Goal: Information Seeking & Learning: Learn about a topic

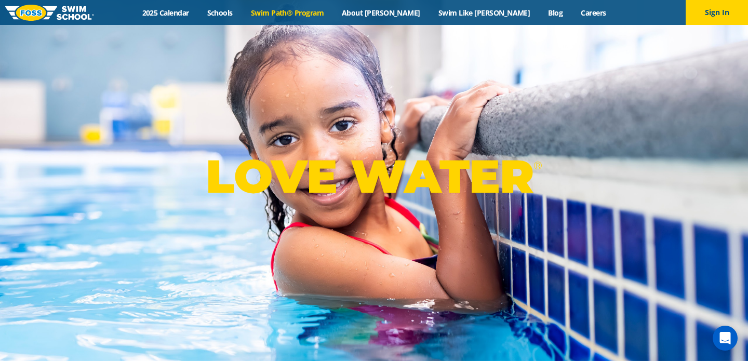
click at [294, 12] on link "Swim Path® Program" at bounding box center [287, 13] width 91 height 10
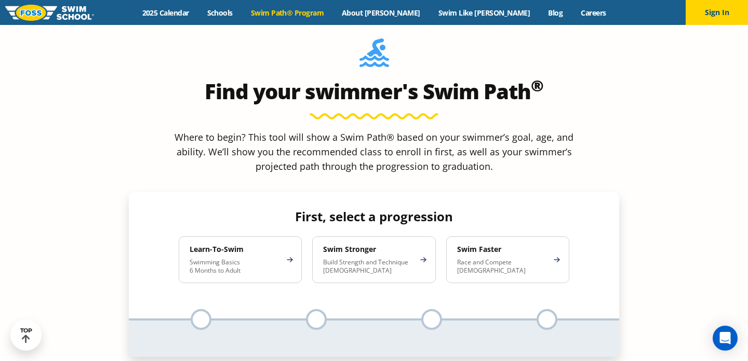
scroll to position [916, 0]
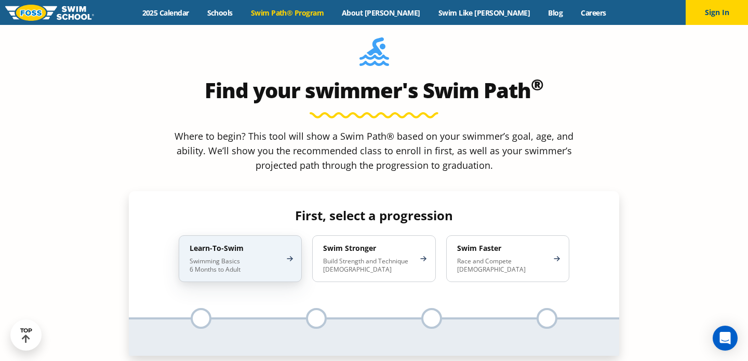
click at [244, 244] on h4 "Learn-To-Swim" at bounding box center [235, 248] width 91 height 9
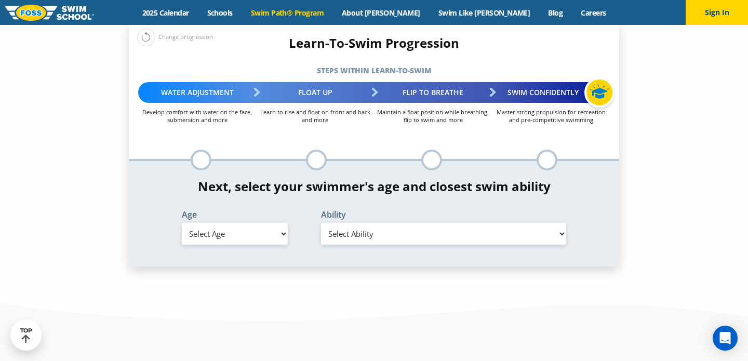
scroll to position [1093, 0]
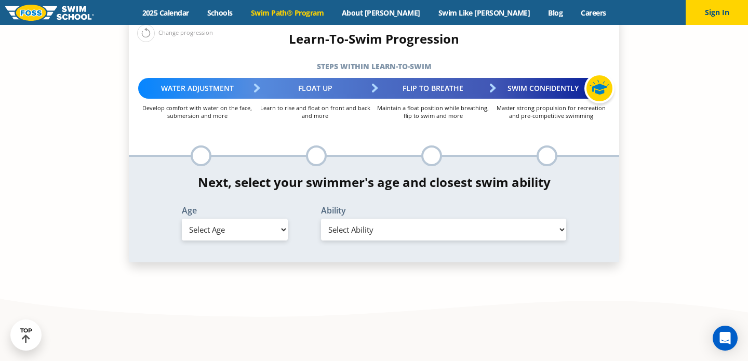
click at [242, 219] on select "Select Age 6 months - 1 year 1 year 2 years 3 years 4 years 5 years 6 years 7 y…" at bounding box center [235, 230] width 106 height 22
select select "1-year"
click at [360, 219] on select "Select Ability First in-water experience Comfortable with water poured over the…" at bounding box center [443, 230] width 245 height 22
select select "1-year-first-in-water-experience"
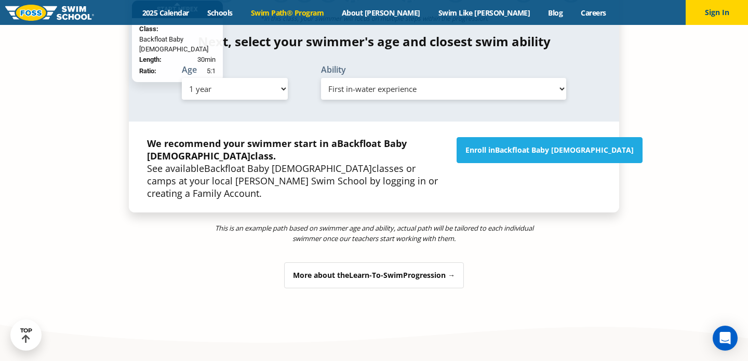
click at [361, 262] on div "More about the Learn-To-Swim Progression →" at bounding box center [374, 275] width 180 height 26
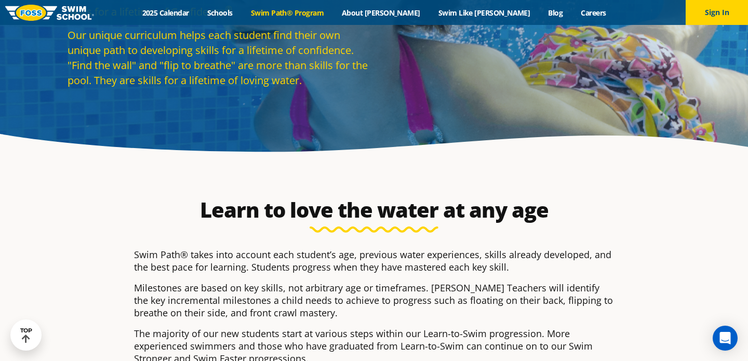
scroll to position [0, 0]
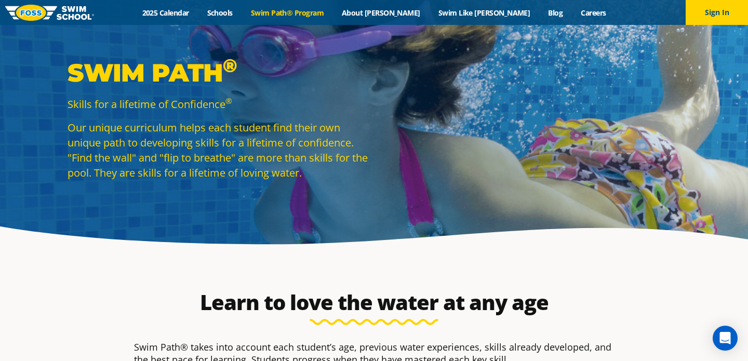
click at [44, 11] on img at bounding box center [49, 13] width 89 height 16
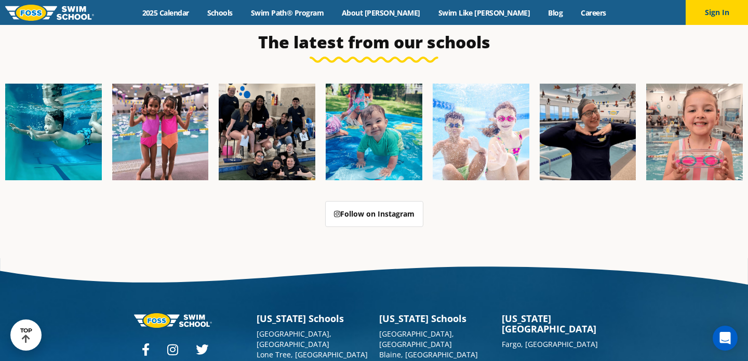
scroll to position [2634, 0]
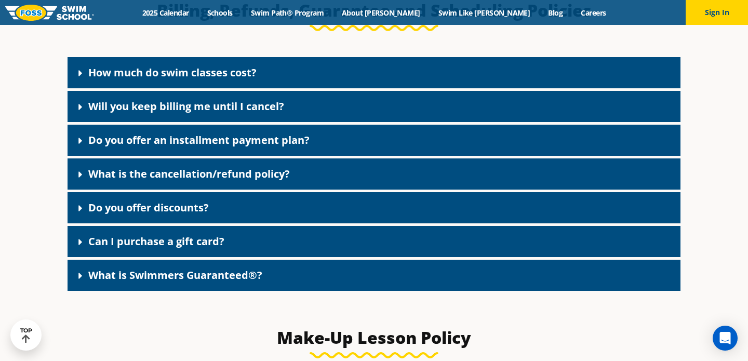
scroll to position [859, 0]
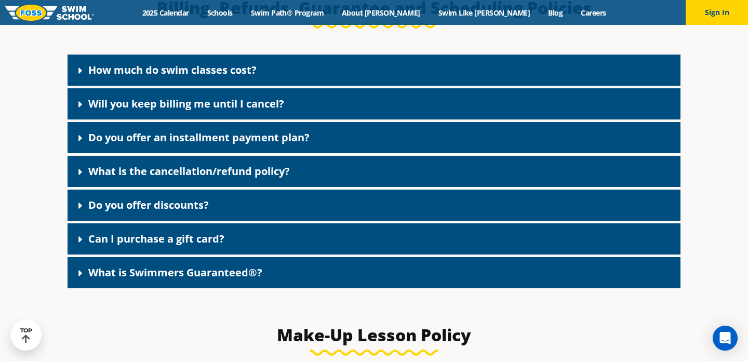
click at [285, 175] on link "What is the cancellation/refund policy?" at bounding box center [189, 171] width 202 height 14
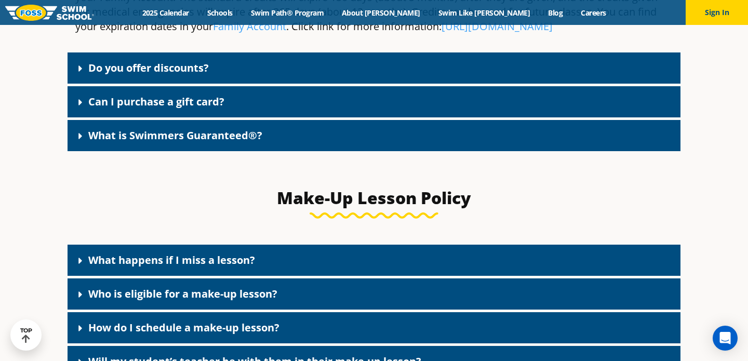
scroll to position [1287, 0]
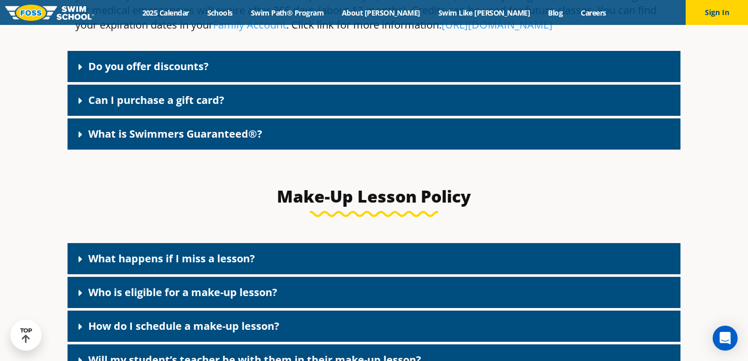
click at [209, 59] on link "Do you offer discounts?" at bounding box center [148, 66] width 121 height 14
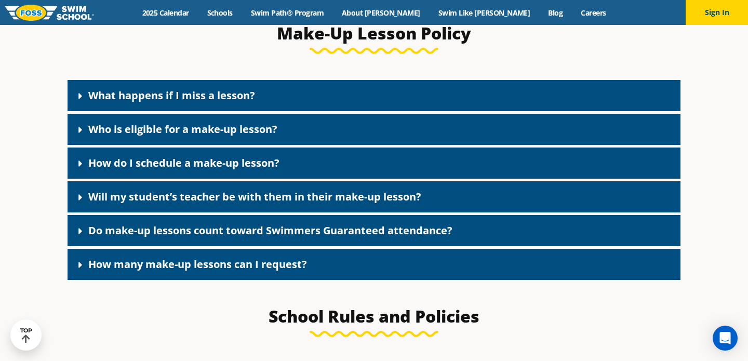
scroll to position [1876, 0]
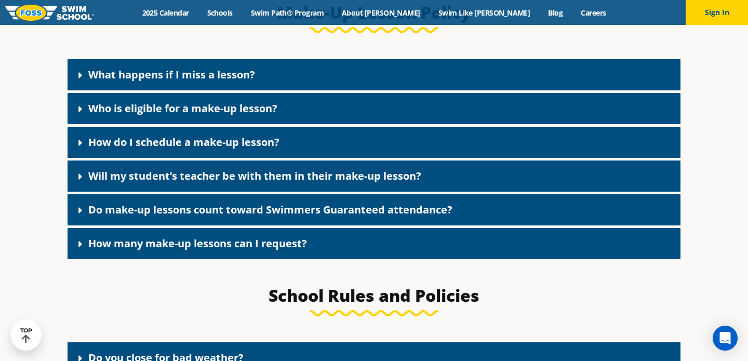
click at [287, 71] on div "What happens if I miss a lesson?" at bounding box center [374, 74] width 613 height 31
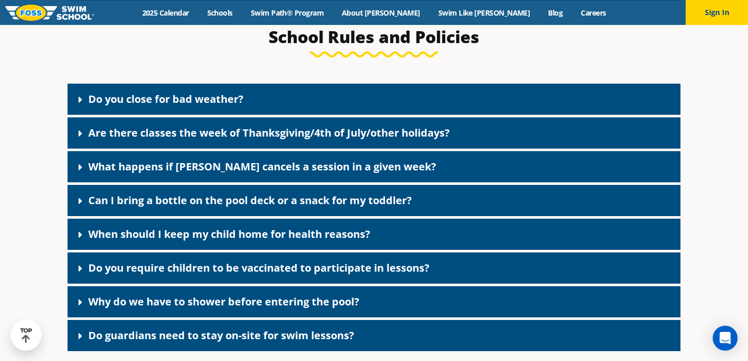
scroll to position [2203, 0]
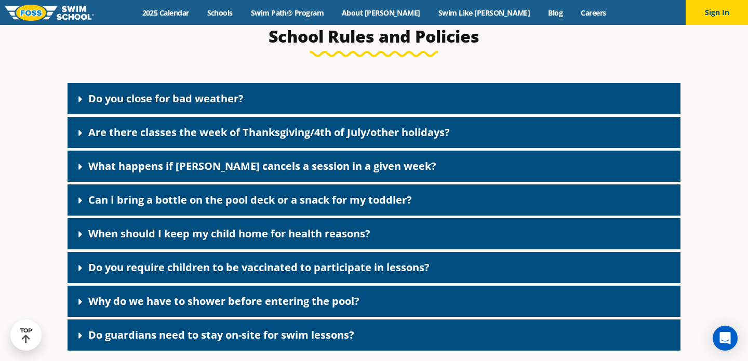
click at [298, 95] on div "Do you close for bad weather?" at bounding box center [374, 98] width 613 height 31
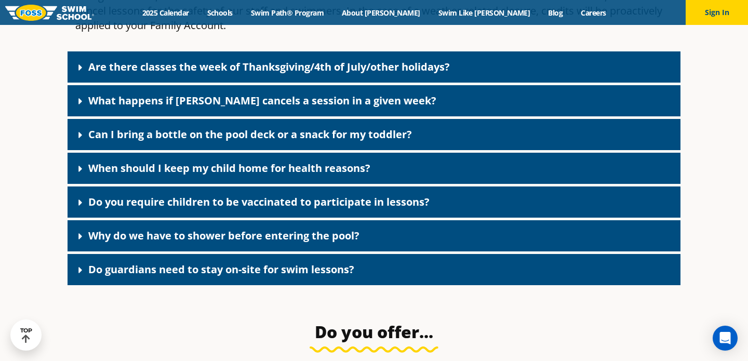
scroll to position [2350, 0]
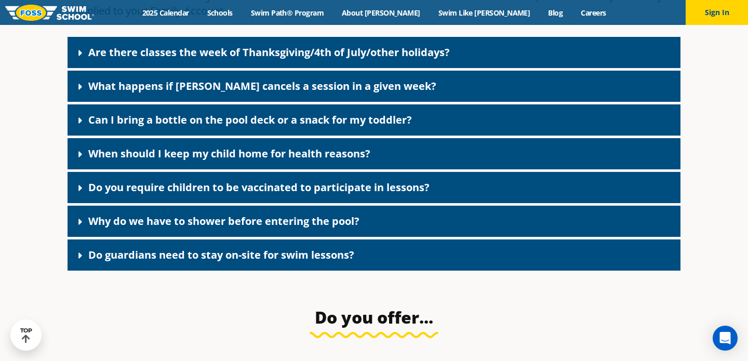
click at [322, 180] on link "Do you require children to be vaccinated to participate in lessons?" at bounding box center [258, 187] width 341 height 14
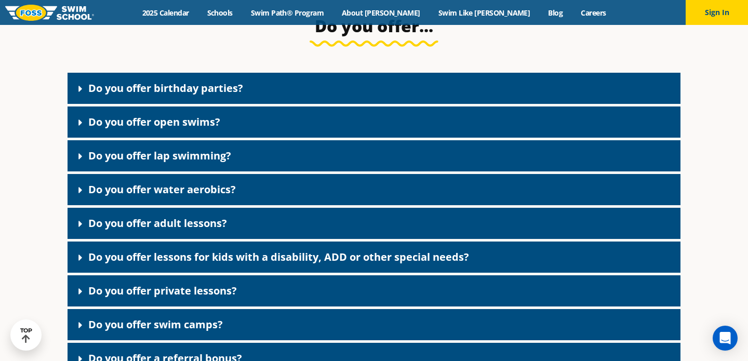
scroll to position [2702, 0]
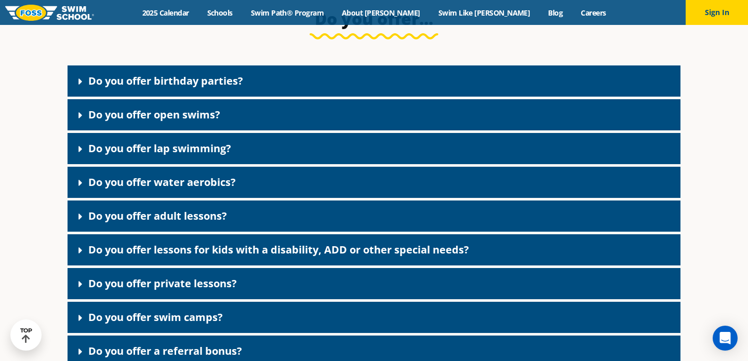
click at [264, 117] on div "Do you offer open swims?" at bounding box center [374, 114] width 613 height 31
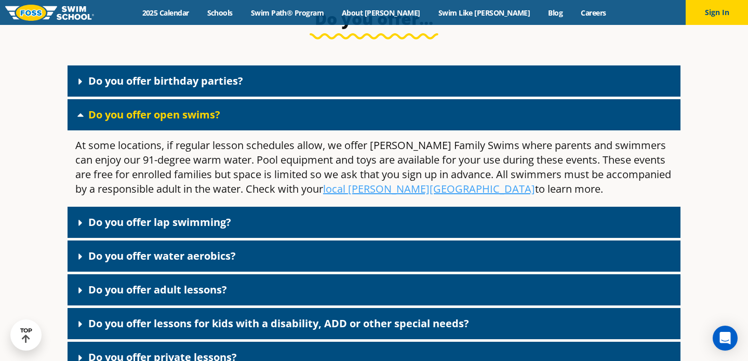
click at [241, 81] on link "Do you offer birthday parties?" at bounding box center [165, 81] width 155 height 14
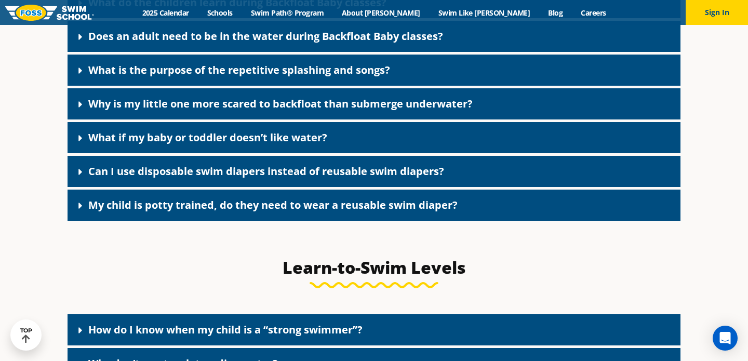
scroll to position [3406, 0]
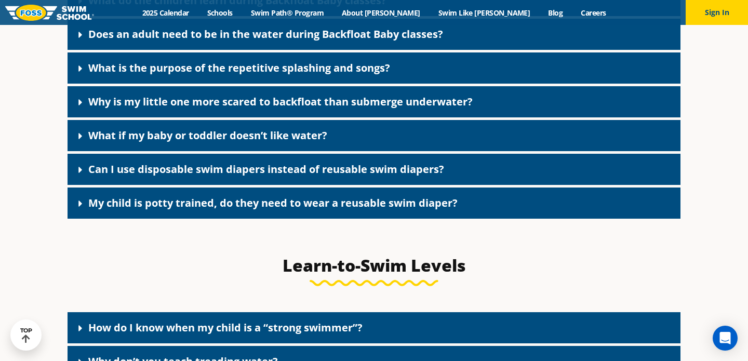
click at [256, 169] on link "Can I use disposable swim diapers instead of reusable swim diapers?" at bounding box center [266, 169] width 356 height 14
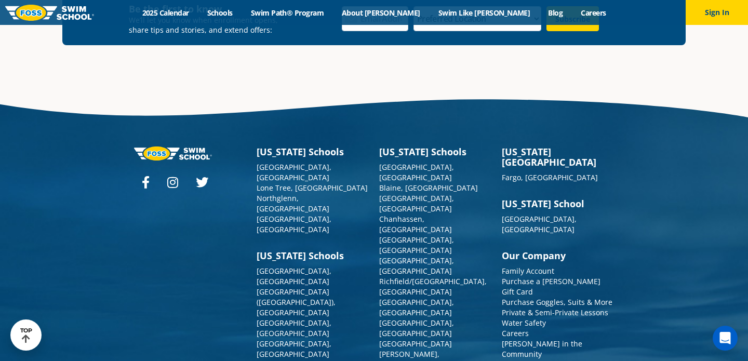
scroll to position [4575, 0]
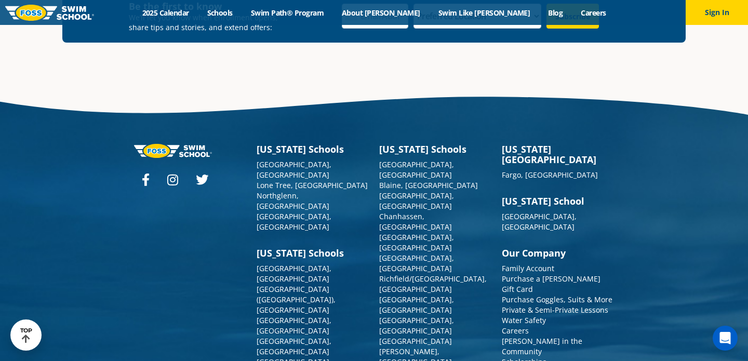
click at [391, 7] on div "Menu 2025 Calendar Schools Swim Path® Program About FOSS Swim Like Regan Blog C…" at bounding box center [374, 12] width 748 height 25
click at [393, 13] on link "About [PERSON_NAME]" at bounding box center [381, 13] width 97 height 10
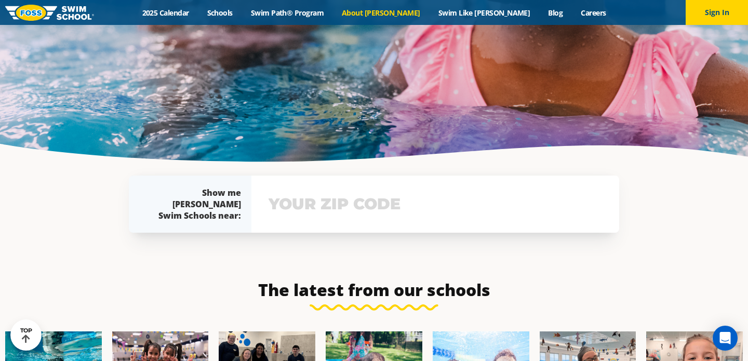
click at [358, 189] on input "text" at bounding box center [435, 204] width 339 height 30
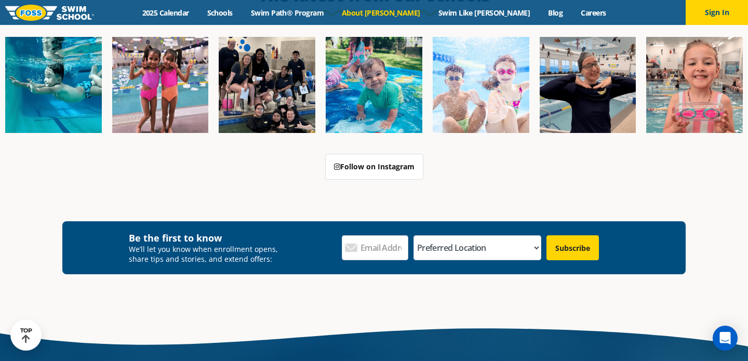
scroll to position [2754, 0]
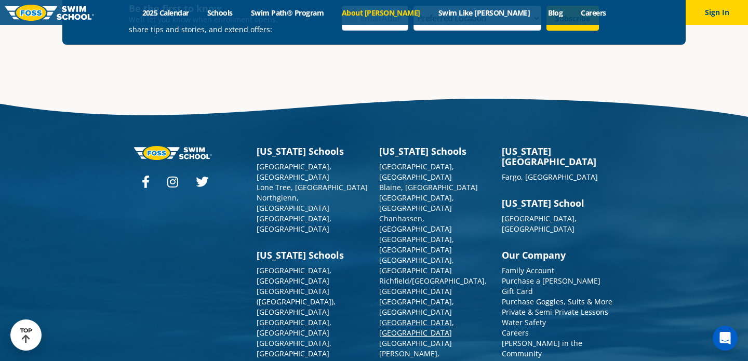
click at [416, 318] on link "[GEOGRAPHIC_DATA], [GEOGRAPHIC_DATA]" at bounding box center [416, 328] width 75 height 20
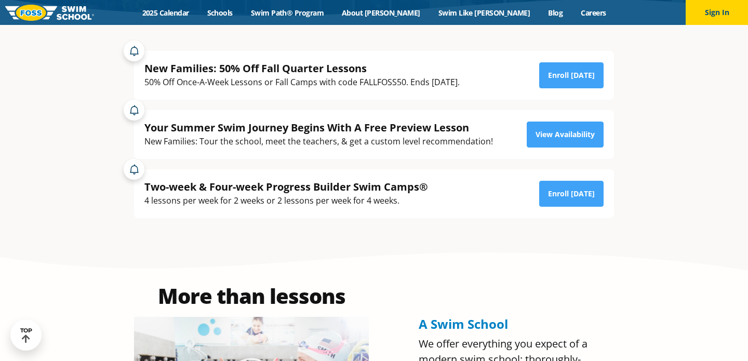
scroll to position [235, 0]
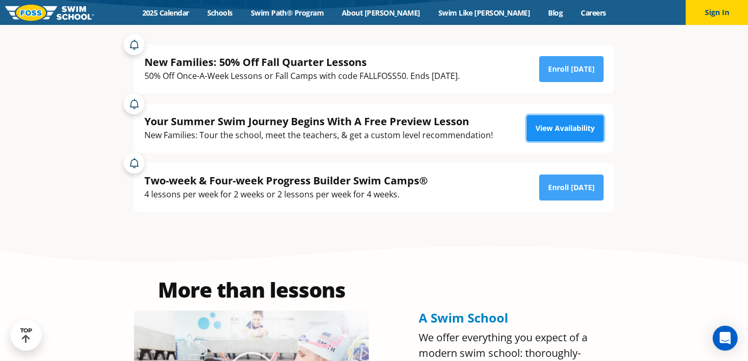
click at [559, 124] on link "View Availability" at bounding box center [565, 128] width 77 height 26
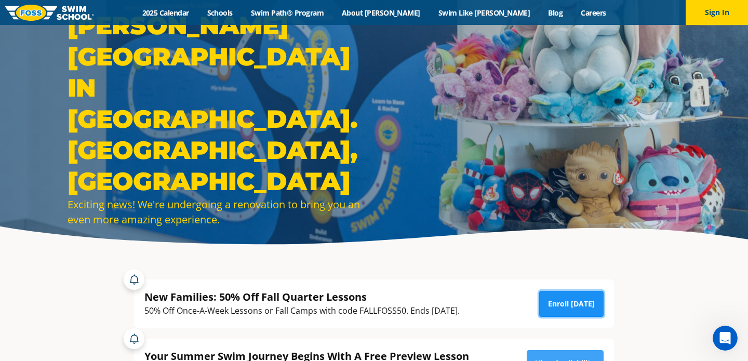
click at [560, 304] on link "Enroll [DATE]" at bounding box center [571, 304] width 64 height 26
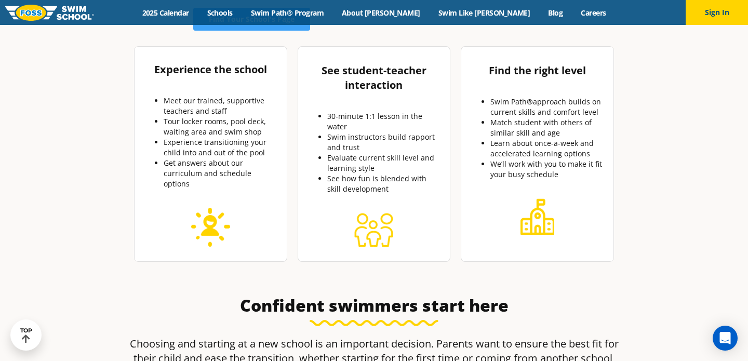
scroll to position [445, 0]
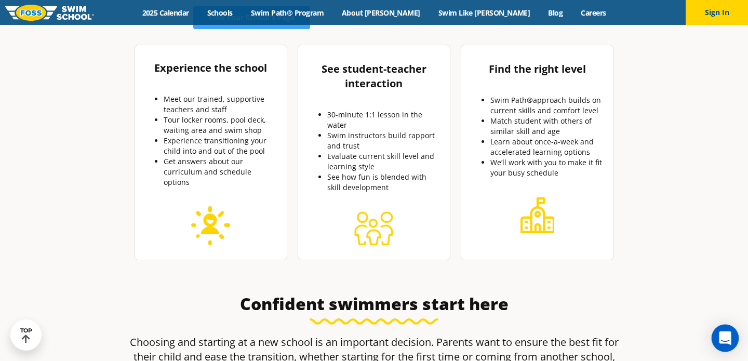
click at [729, 342] on icon "Open Intercom Messenger" at bounding box center [725, 339] width 12 height 14
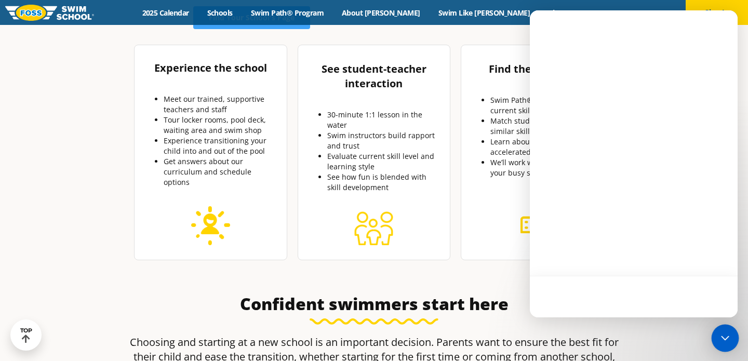
scroll to position [0, 0]
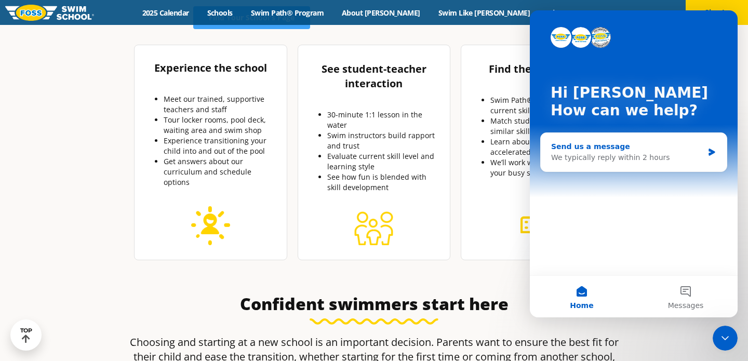
click at [674, 156] on div "We typically reply within 2 hours" at bounding box center [627, 157] width 152 height 11
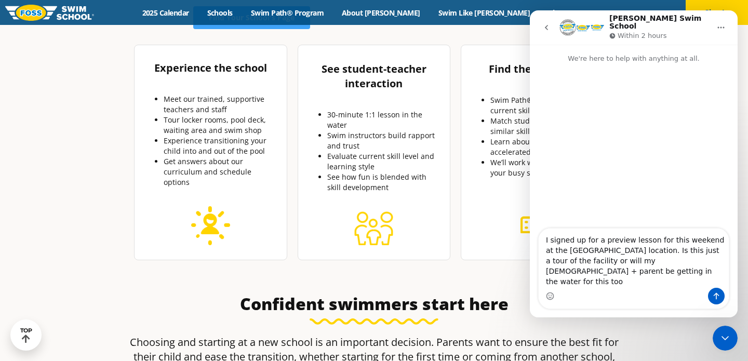
type textarea "I signed up for a preview lesson for this weekend at the St Louis Park location…"
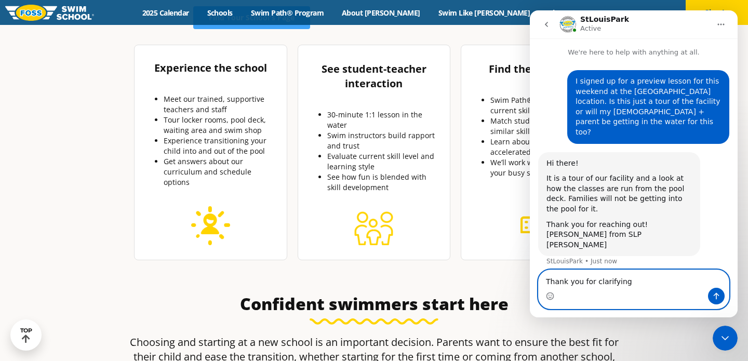
type textarea "Thank you for clarifying!"
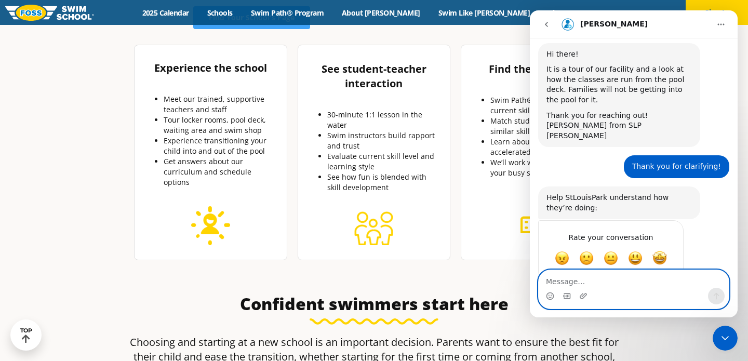
scroll to position [112, 0]
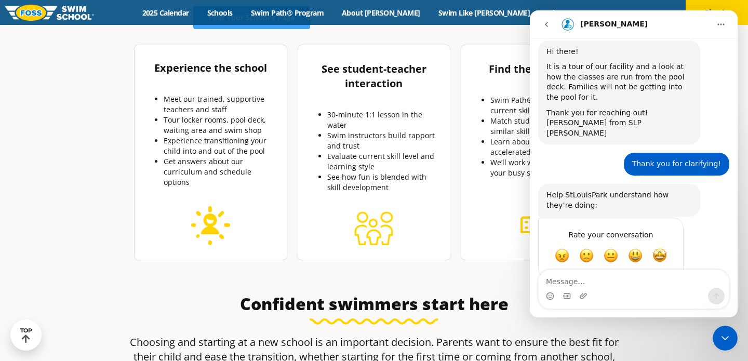
click at [722, 22] on icon "Home" at bounding box center [721, 24] width 8 height 8
click at [550, 26] on icon "go back" at bounding box center [547, 24] width 8 height 8
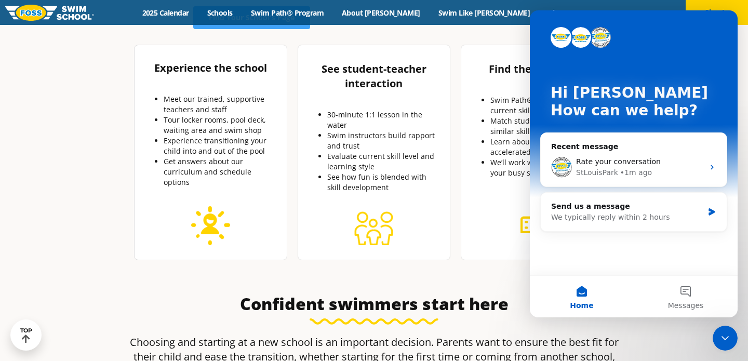
click at [724, 335] on icon "Close Intercom Messenger" at bounding box center [725, 338] width 12 height 12
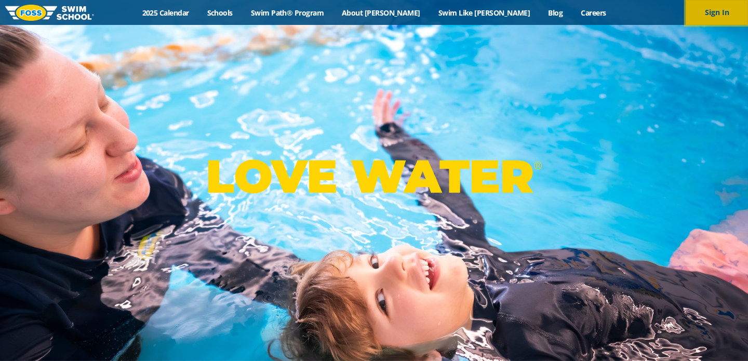
click at [704, 12] on button "Sign In" at bounding box center [717, 12] width 62 height 25
